Goal: Task Accomplishment & Management: Manage account settings

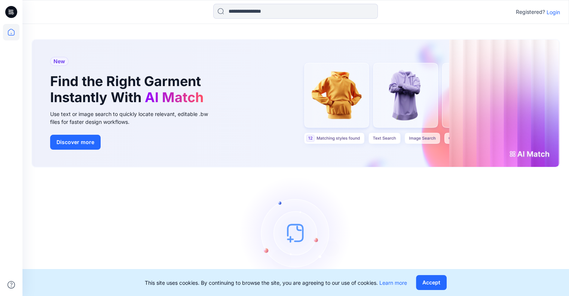
click at [551, 11] on p "Login" at bounding box center [553, 12] width 13 height 8
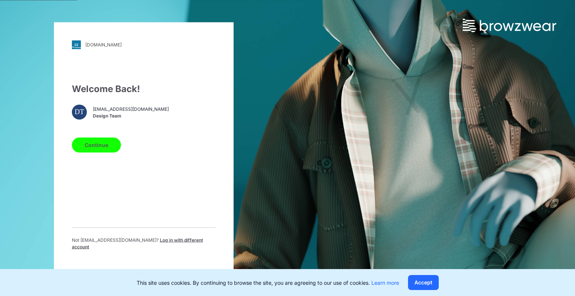
click at [95, 151] on button "Continue" at bounding box center [96, 144] width 49 height 15
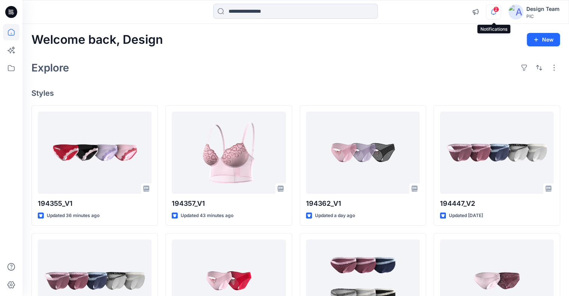
click at [491, 11] on icon "button" at bounding box center [493, 11] width 14 height 15
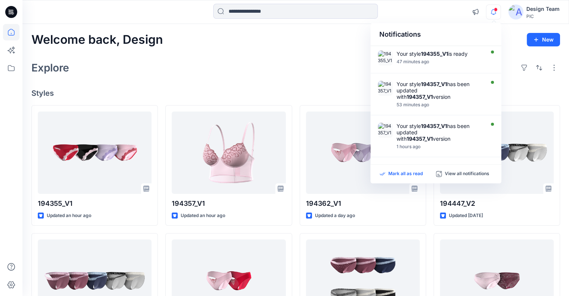
click at [416, 174] on p "Mark all as read" at bounding box center [405, 174] width 34 height 7
click at [495, 15] on icon "button" at bounding box center [493, 11] width 14 height 15
